Goal: Navigation & Orientation: Find specific page/section

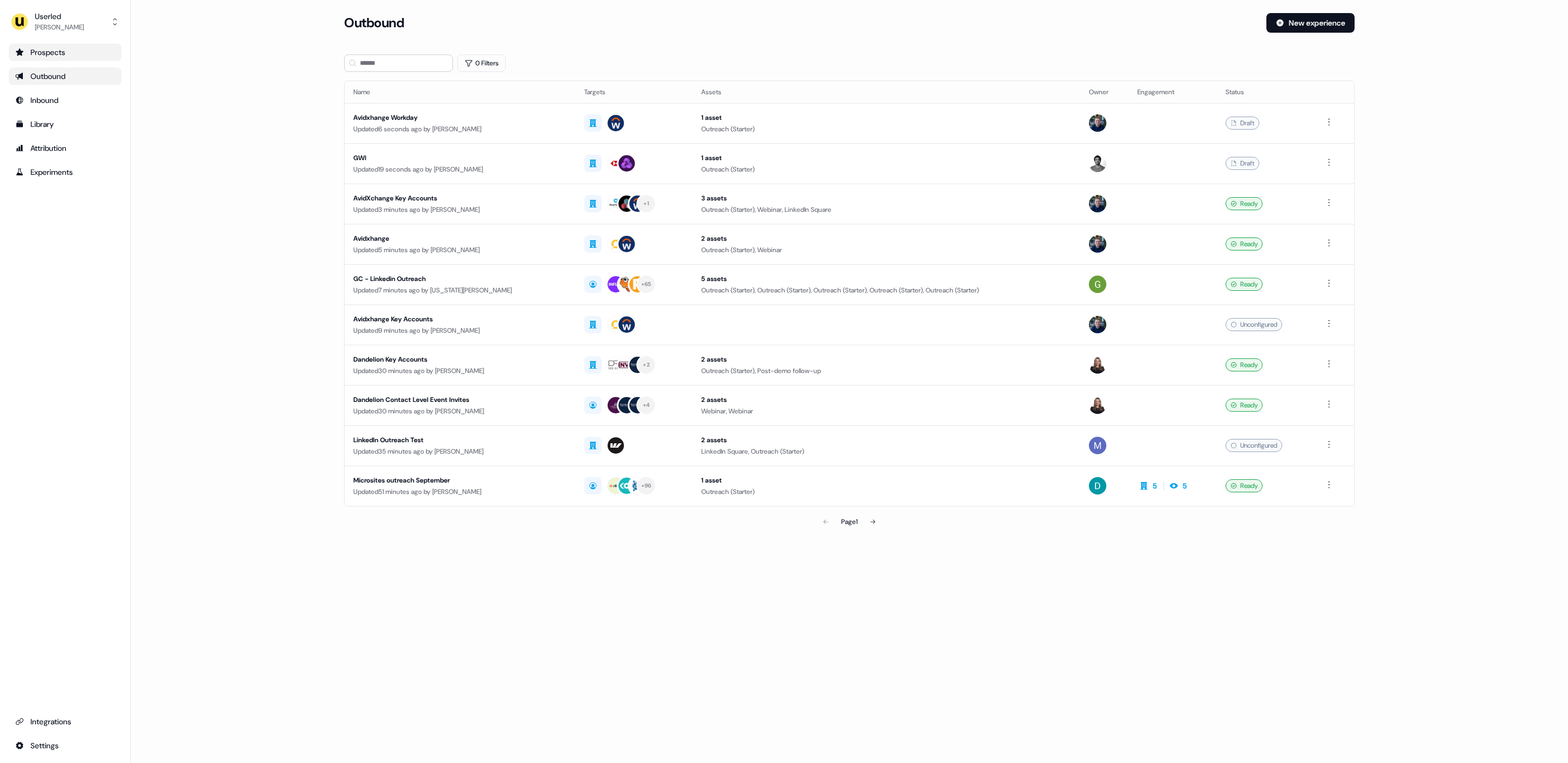
click at [54, 51] on div "Prospects" at bounding box center [65, 52] width 100 height 11
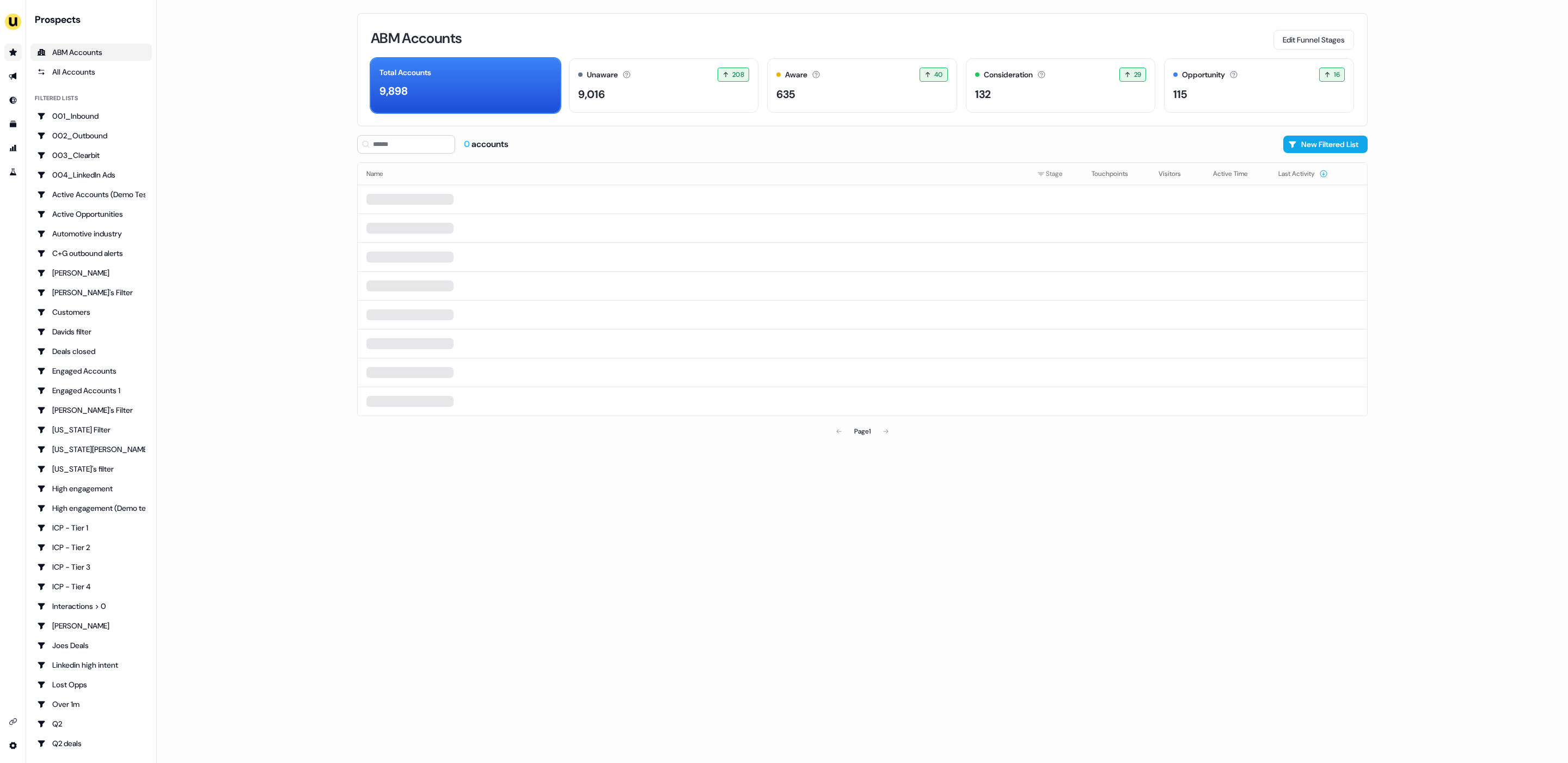
click at [842, 36] on div "ABM Accounts Edit Funnel Stages" at bounding box center [862, 38] width 983 height 23
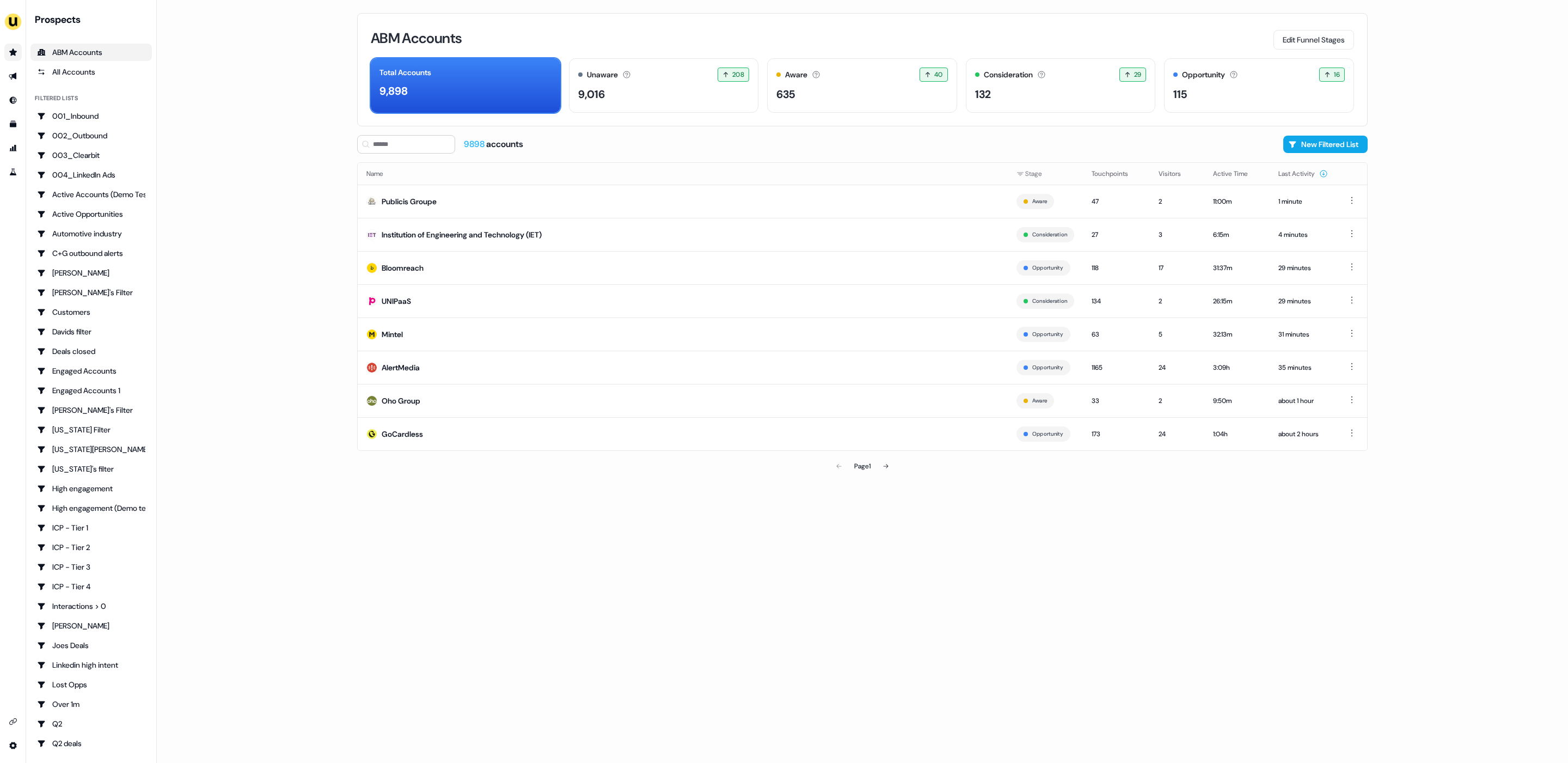
click at [290, 213] on main "Loading... ABM Accounts Edit Funnel Stages Total Accounts 9,898 Unaware The def…" at bounding box center [862, 381] width 1411 height 763
click at [1310, 146] on button "New Filtered List" at bounding box center [1325, 144] width 85 height 17
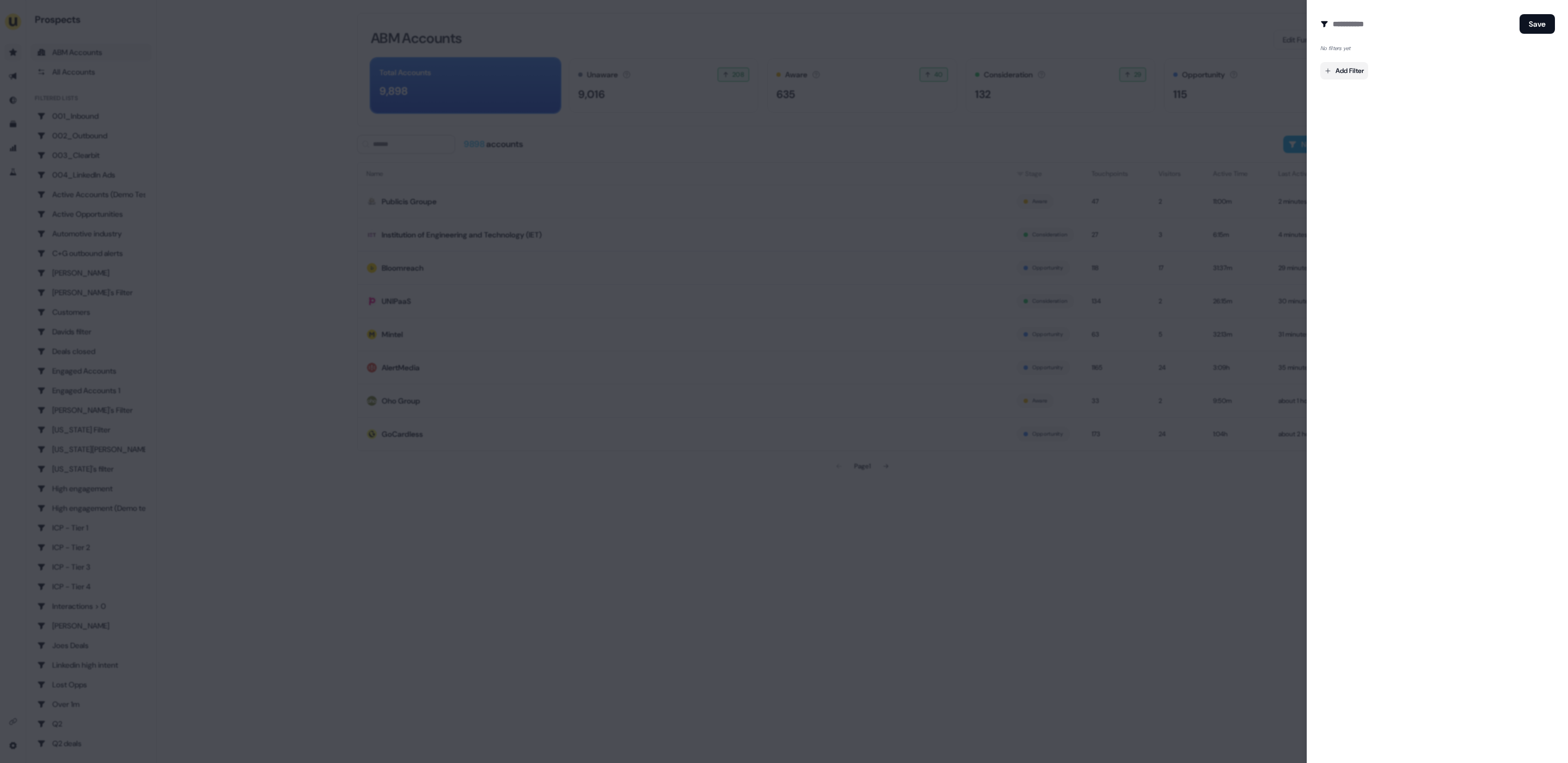
click at [1360, 75] on body "For the best experience switch devices to a bigger screen. Go to Userled.io Pro…" at bounding box center [784, 381] width 1568 height 763
click at [1160, 128] on div at bounding box center [784, 381] width 1568 height 763
click at [945, 179] on div at bounding box center [784, 381] width 1568 height 763
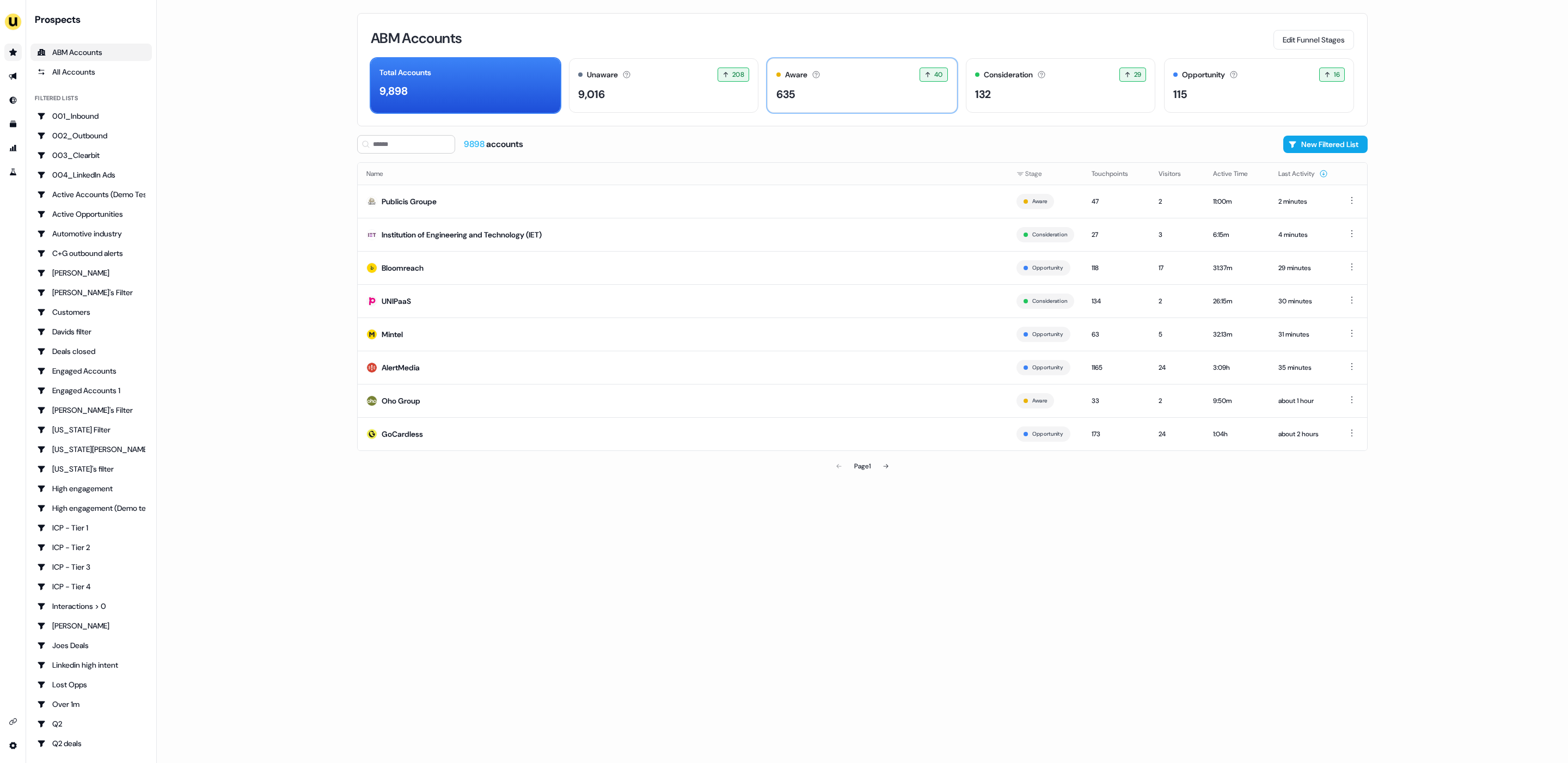
click at [832, 80] on div "Aware Accounts with 5+ minutes of usage or significant LinkedIn ad engagement! …" at bounding box center [862, 74] width 171 height 14
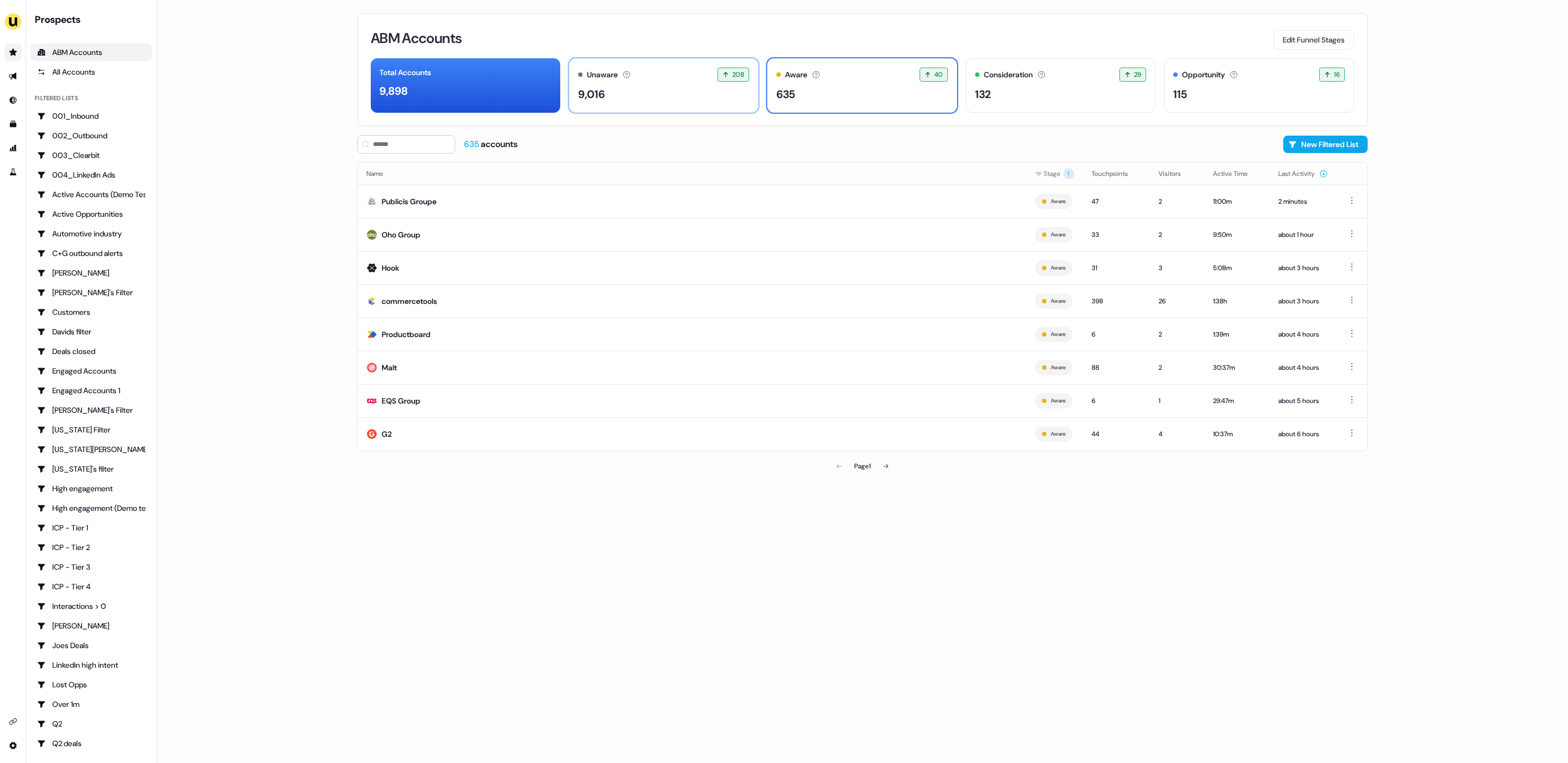
click at [689, 86] on div "9,016" at bounding box center [664, 94] width 171 height 16
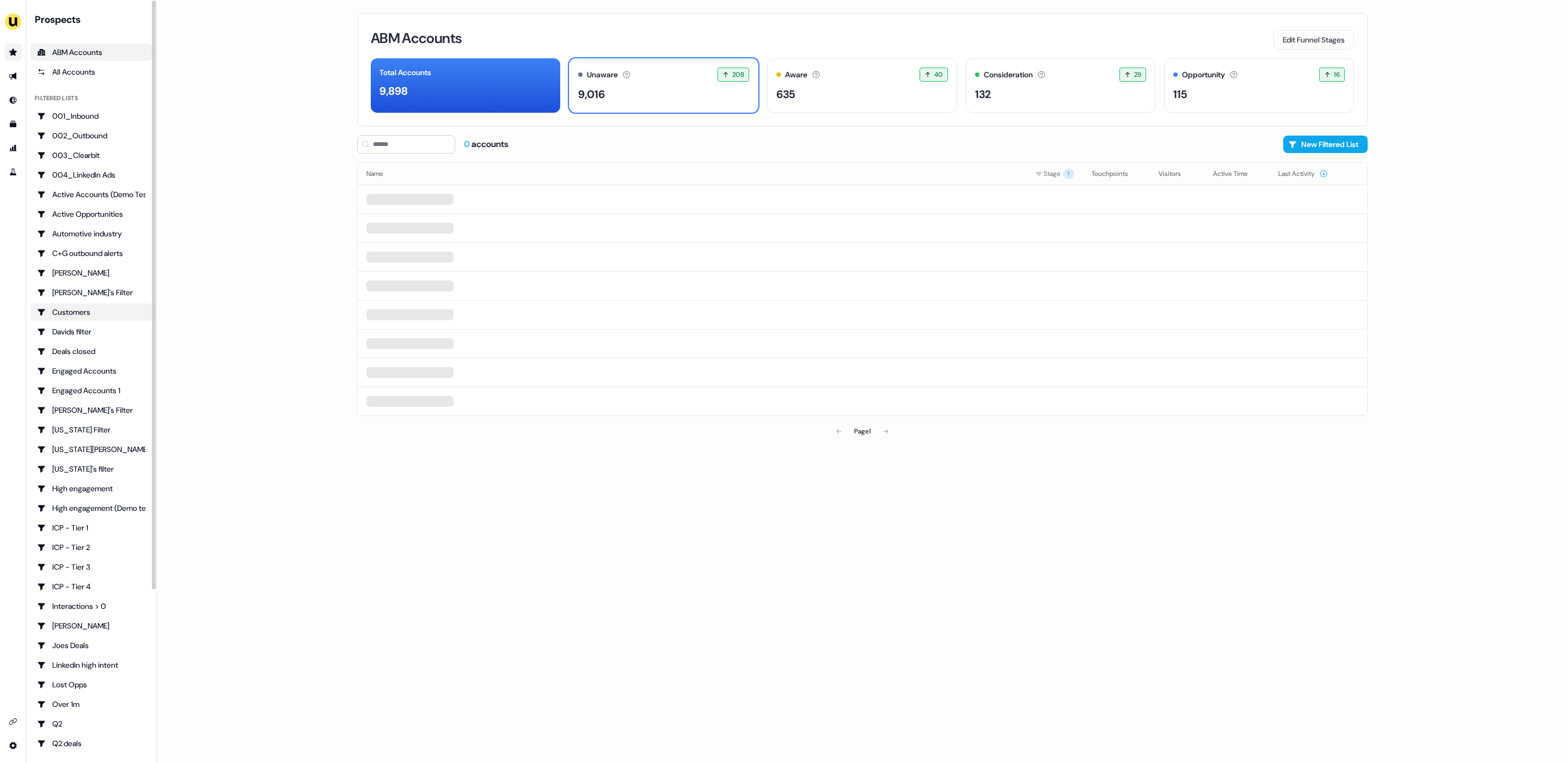
click at [70, 314] on div "Customers" at bounding box center [91, 312] width 109 height 11
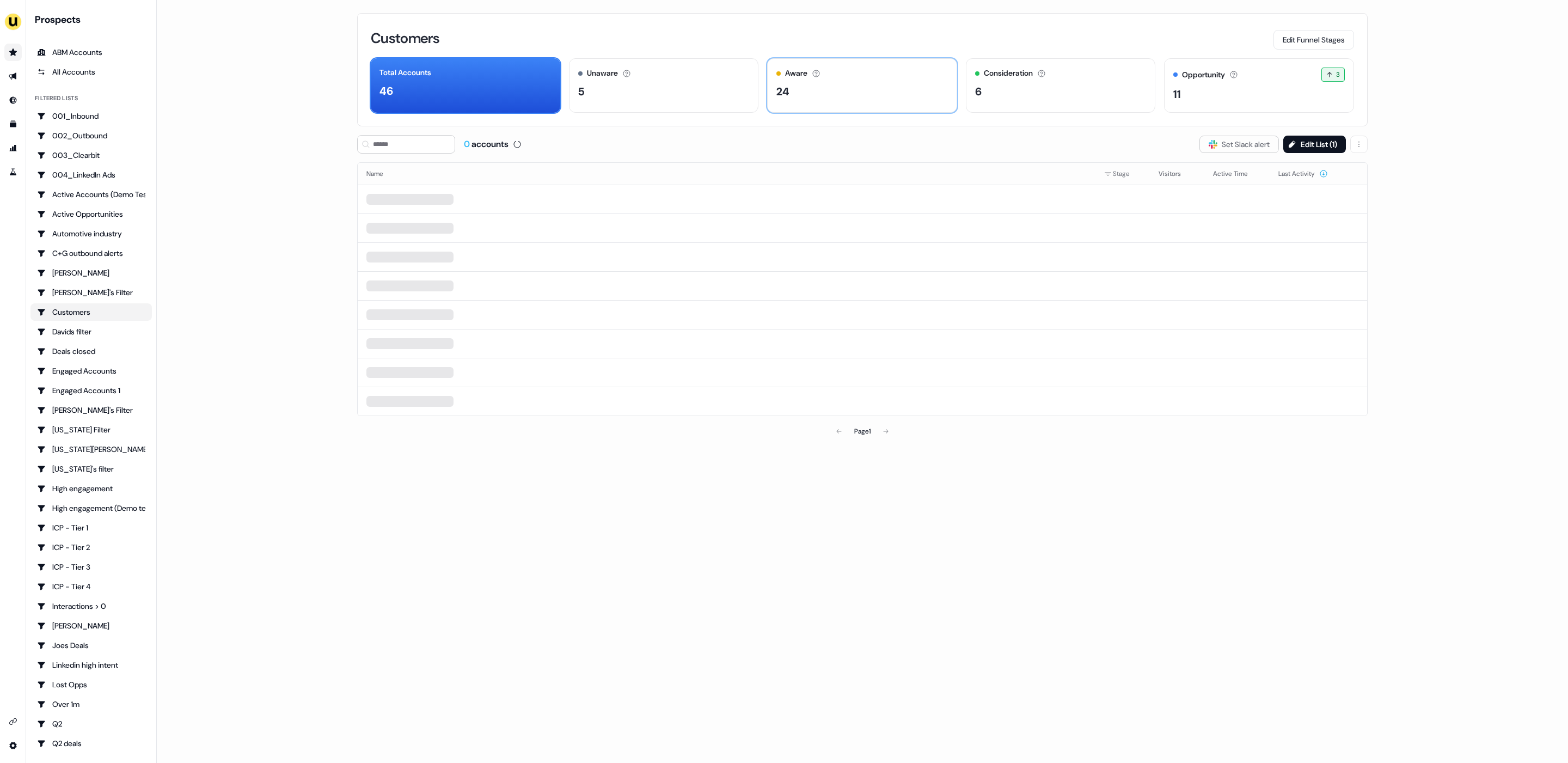
click at [838, 91] on div "24" at bounding box center [862, 91] width 171 height 16
click at [647, 97] on div "5" at bounding box center [664, 91] width 171 height 16
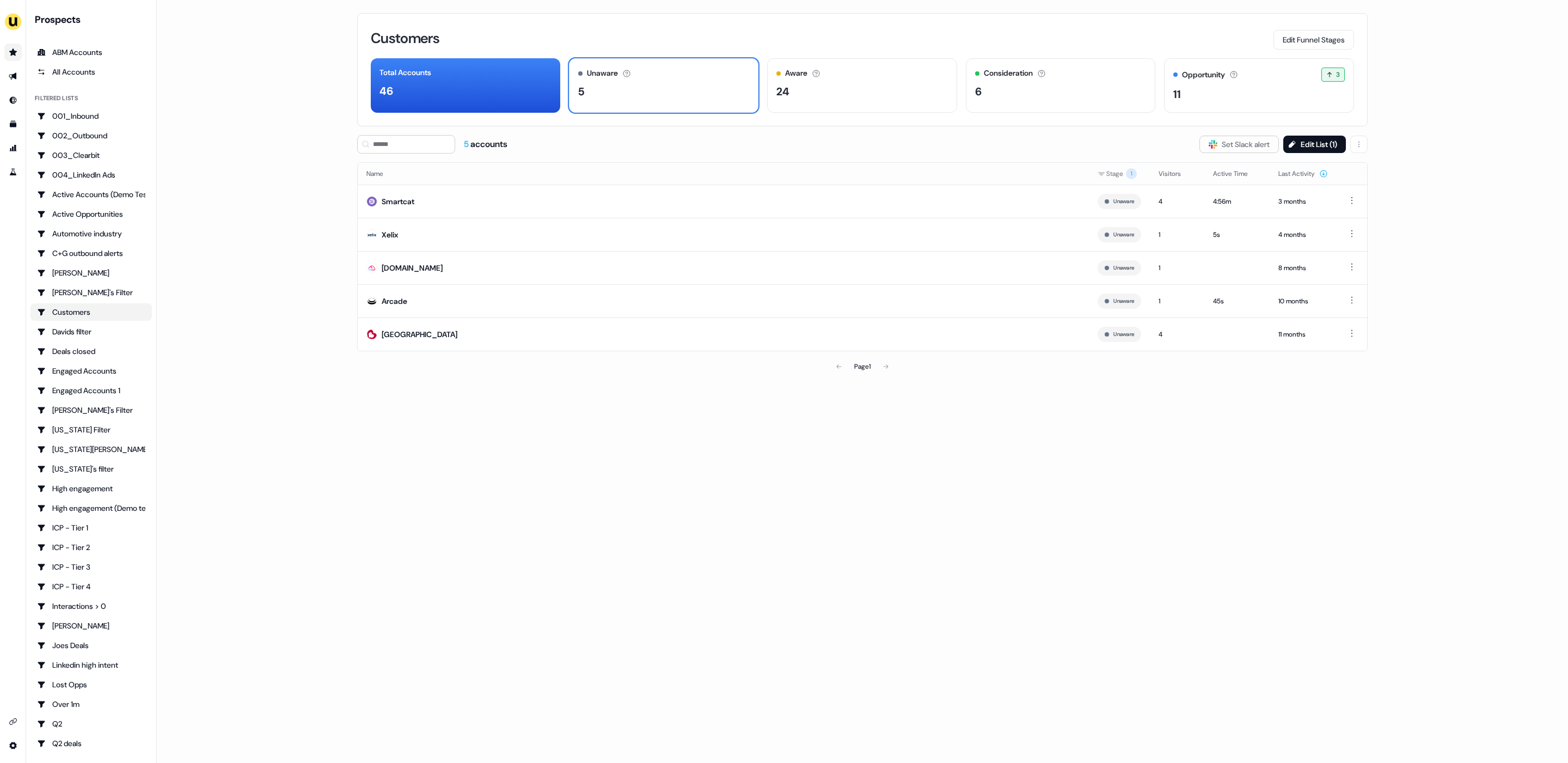
click at [227, 126] on main "Loading... Customers Edit Funnel Stages Total Accounts 46 Unaware The default s…" at bounding box center [862, 381] width 1411 height 763
click at [66, 53] on div "ABM Accounts" at bounding box center [91, 52] width 109 height 11
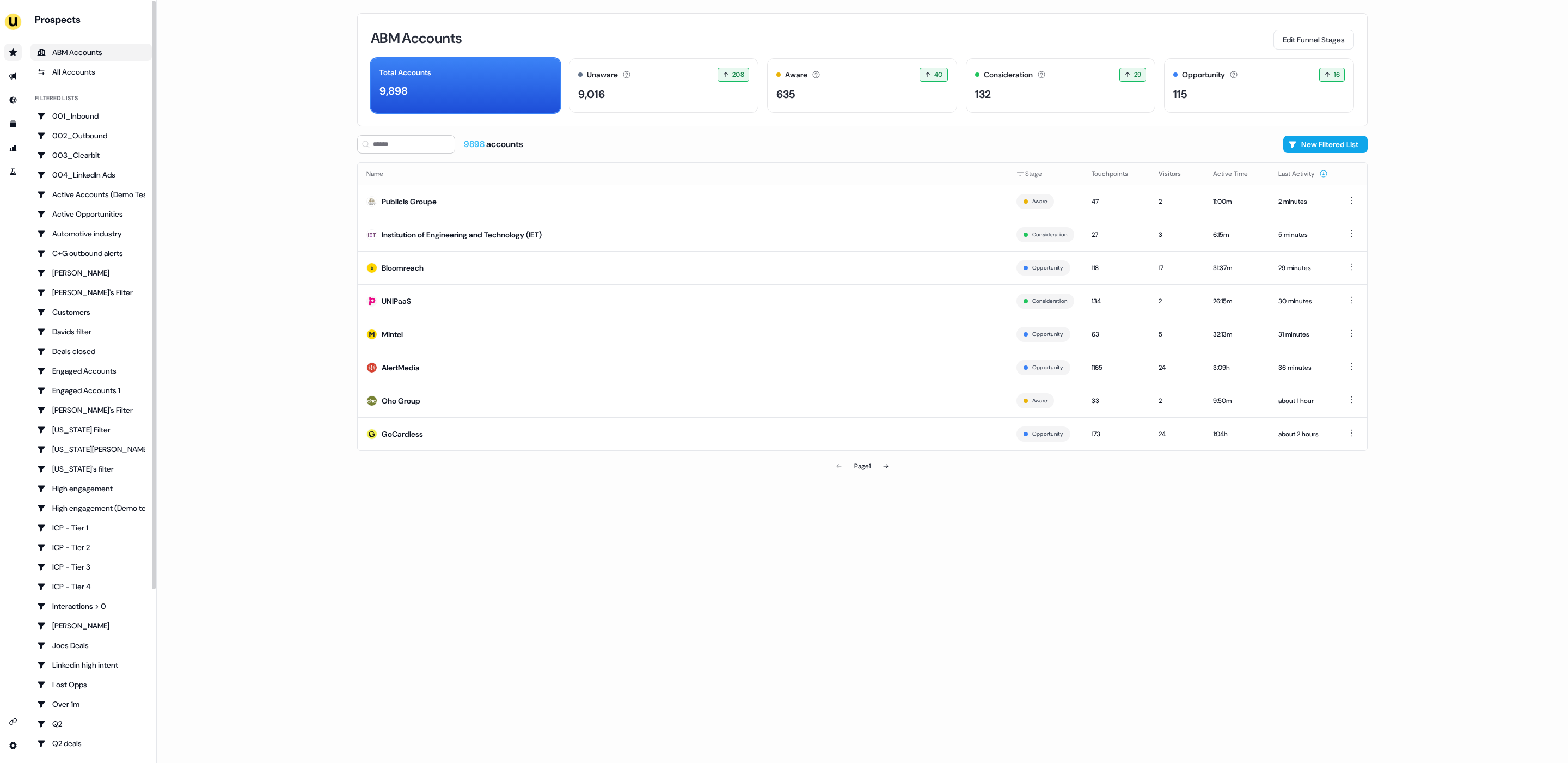
click at [214, 135] on main "Loading... ABM Accounts Edit Funnel Stages Total Accounts 9,898 Unaware The def…" at bounding box center [862, 381] width 1411 height 763
click at [276, 142] on main "Loading... ABM Accounts Edit Funnel Stages Total Accounts 9,898 Unaware The def…" at bounding box center [862, 381] width 1411 height 763
click at [247, 160] on main "Loading... ABM Accounts Edit Funnel Stages Total Accounts 9,898 Unaware The def…" at bounding box center [862, 381] width 1411 height 763
click at [1445, 211] on main "Loading... ABM Accounts Edit Funnel Stages Total Accounts 9,898 Unaware The def…" at bounding box center [862, 381] width 1411 height 763
